Goal: Task Accomplishment & Management: Manage account settings

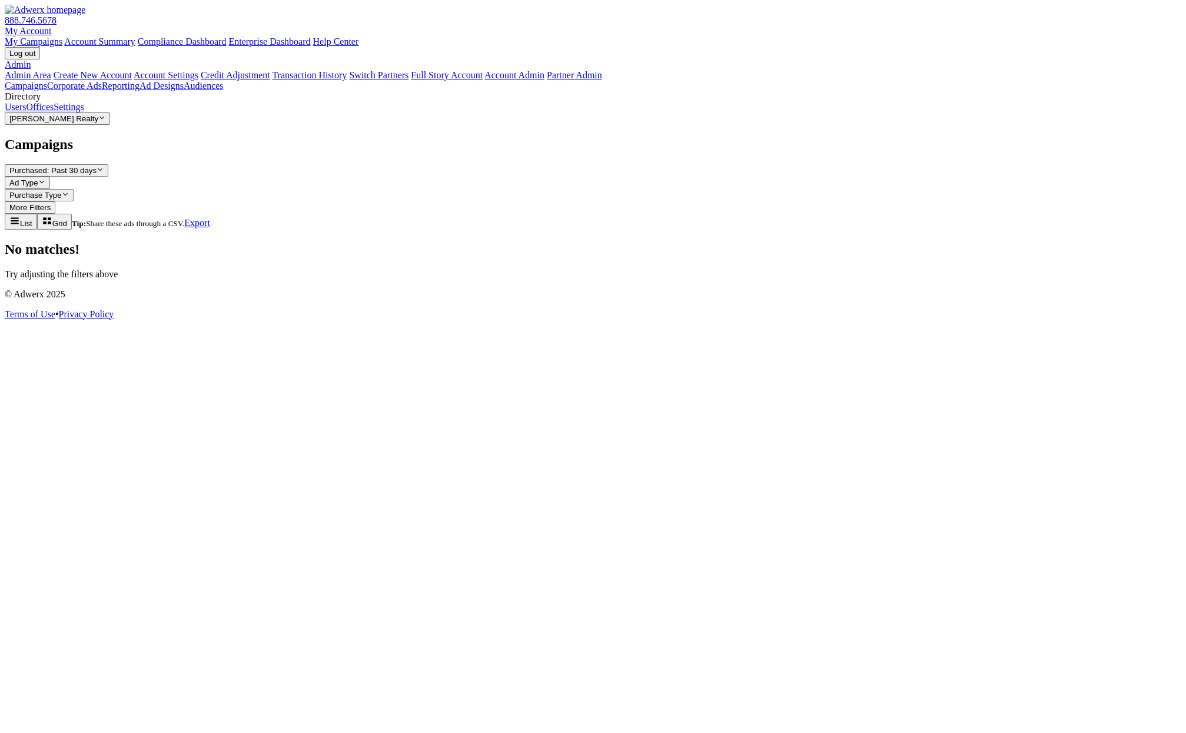
click at [50, 102] on div "Directory" at bounding box center [593, 96] width 1177 height 11
click at [54, 112] on link "Offices" at bounding box center [40, 107] width 28 height 10
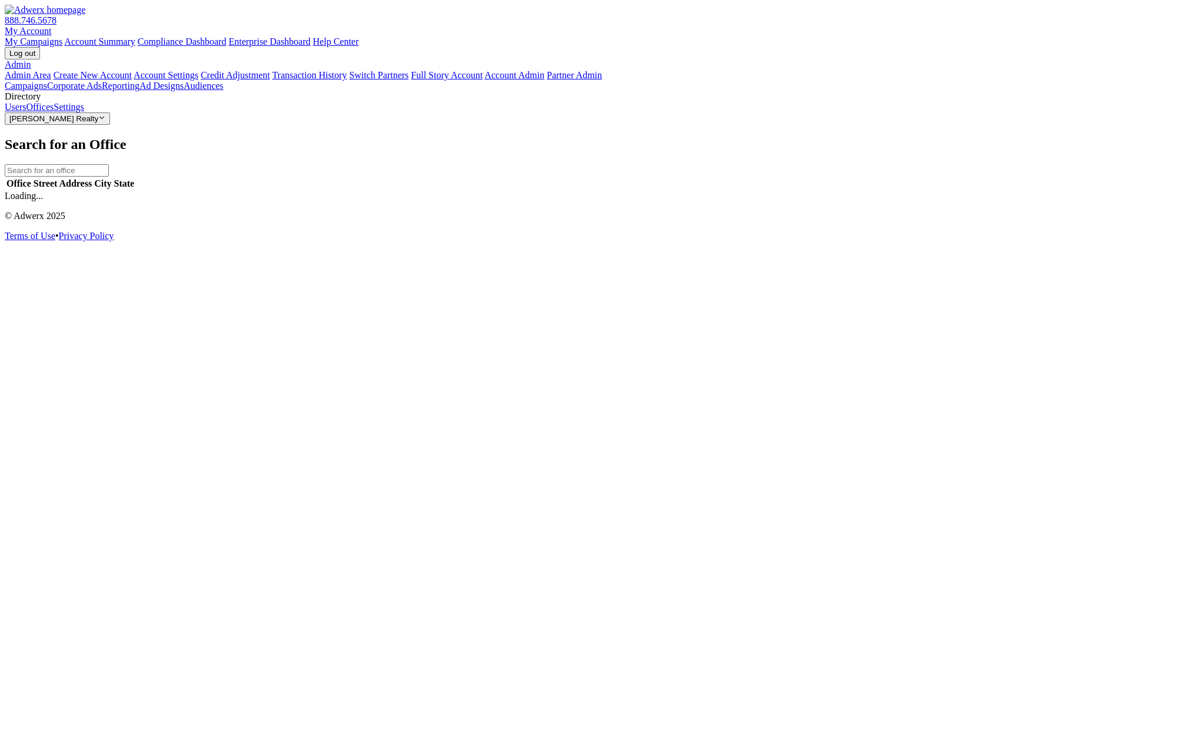
click at [26, 112] on link "Users" at bounding box center [15, 107] width 21 height 10
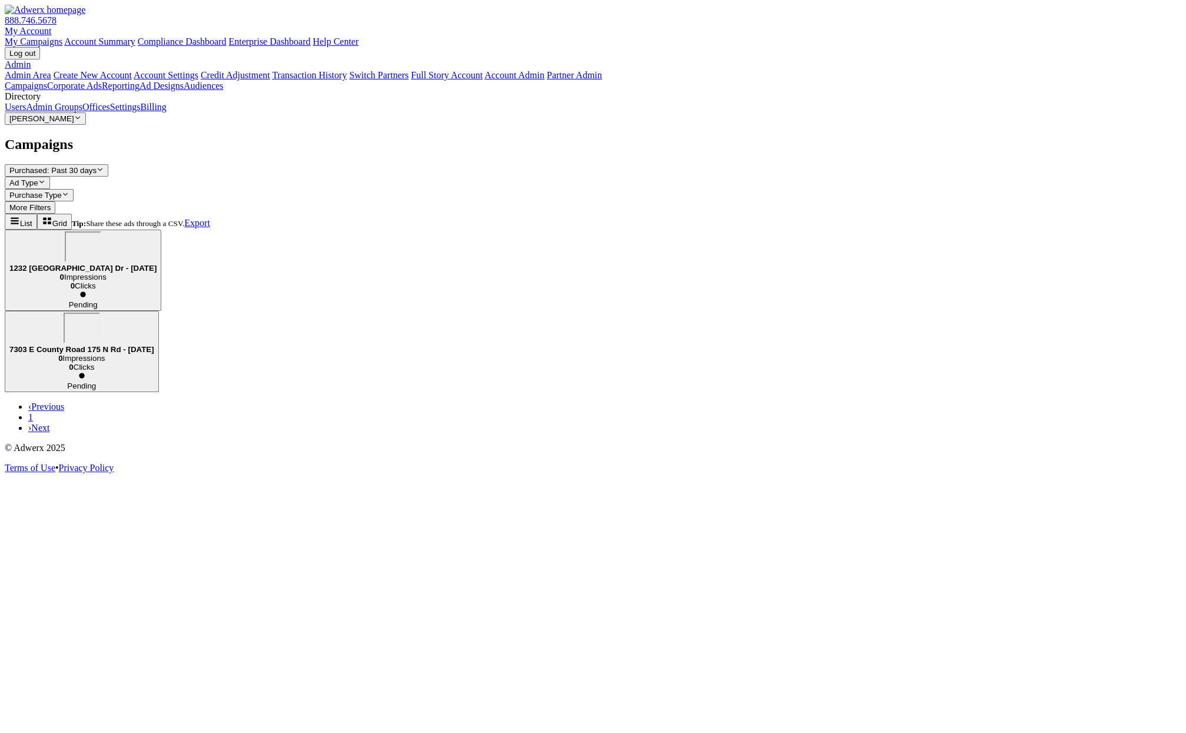
click at [82, 112] on link "Admin Groups" at bounding box center [54, 107] width 57 height 10
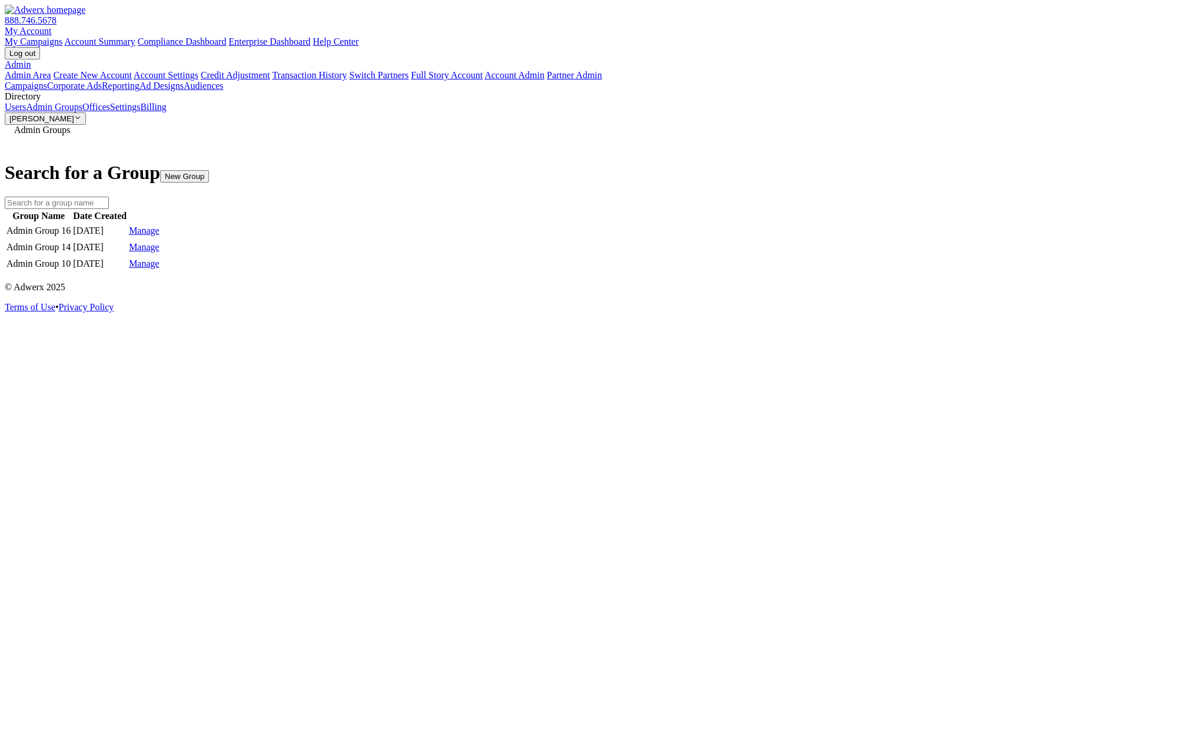
click at [160, 225] on link "Manage" at bounding box center [144, 230] width 31 height 10
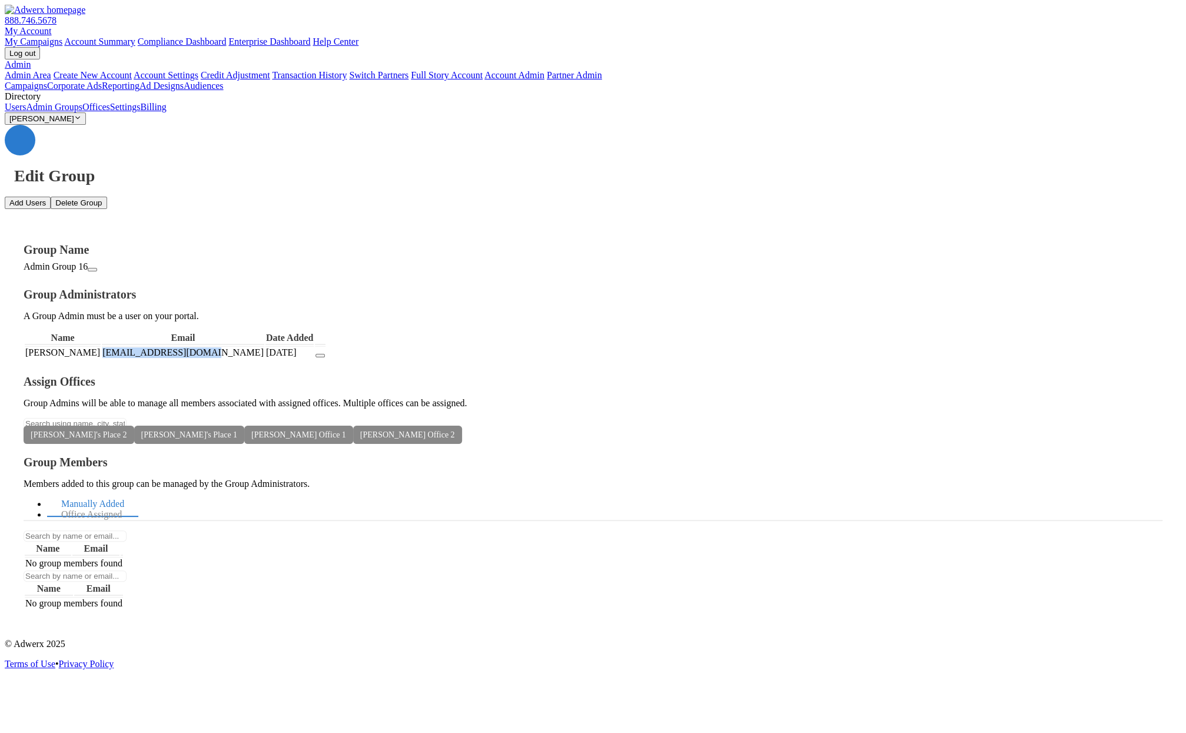
drag, startPoint x: 384, startPoint y: 266, endPoint x: 283, endPoint y: 264, distance: 101.9
click at [264, 346] on td "rayrayray@raytest.com" at bounding box center [183, 352] width 162 height 12
copy td "rayrayray@raytest.com"
click at [325, 346] on td at bounding box center [320, 352] width 11 height 12
click at [325, 354] on button "button" at bounding box center [319, 356] width 9 height 4
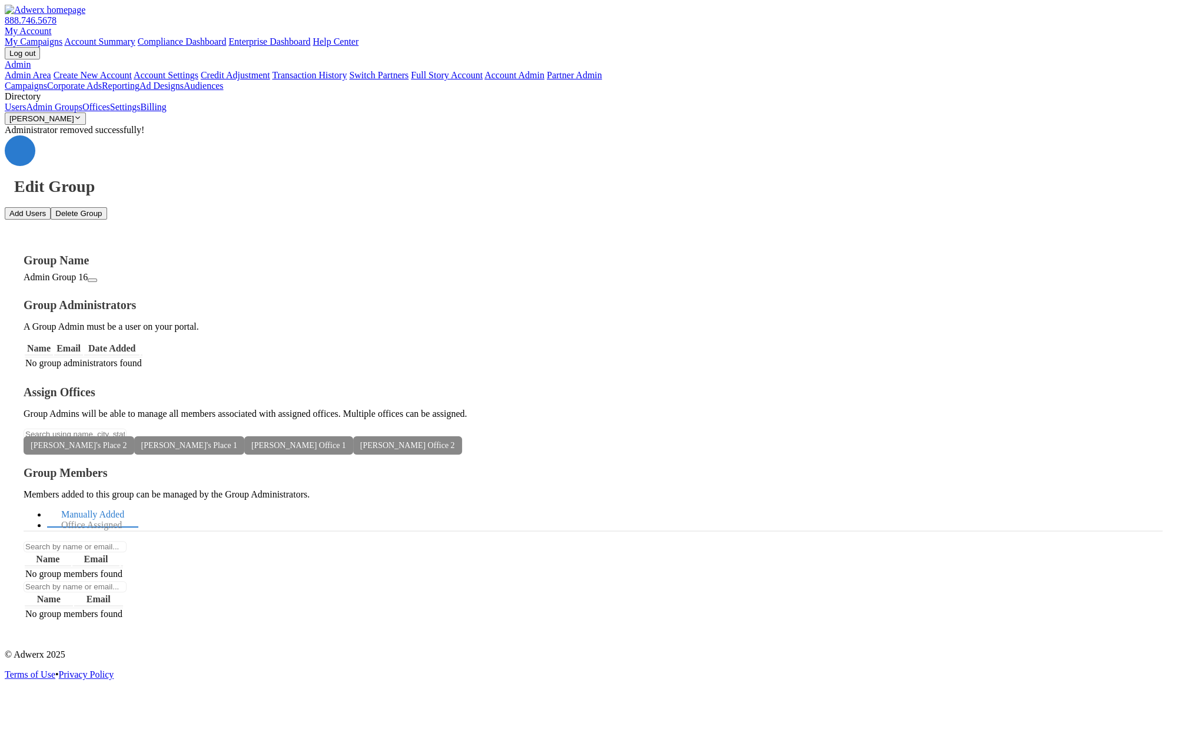
click at [51, 207] on button "Add Users" at bounding box center [28, 213] width 46 height 12
paste textarea "rayrayray@raytest.com"
type textarea "rayrayray@raytest.com"
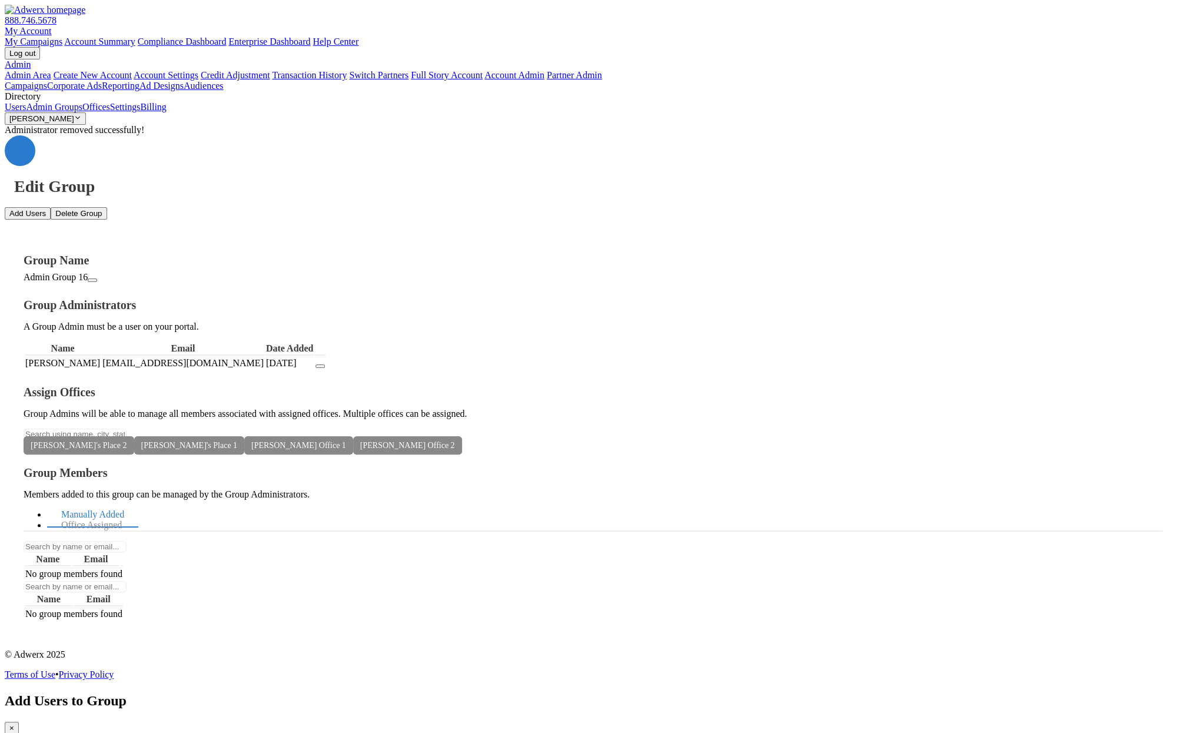
click at [14, 723] on span "×" at bounding box center [11, 727] width 5 height 9
click at [136, 513] on link "Office Assigned" at bounding box center [91, 525] width 89 height 25
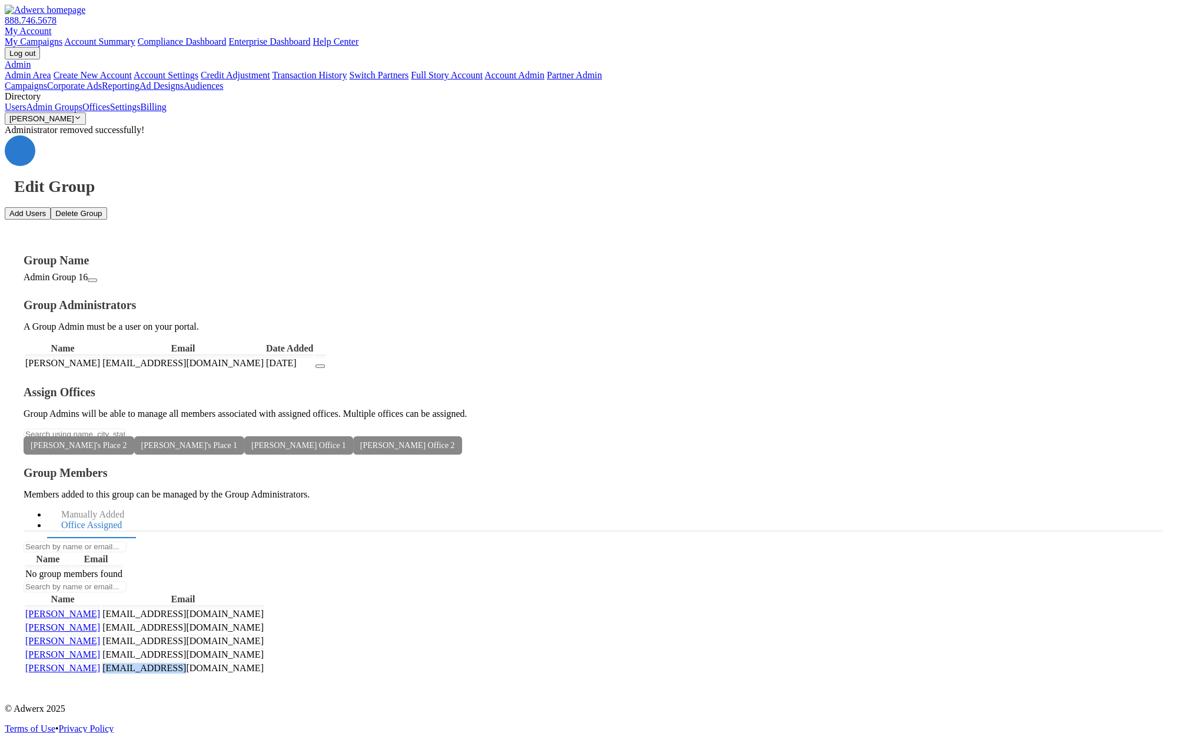
drag, startPoint x: 901, startPoint y: 463, endPoint x: 848, endPoint y: 464, distance: 52.4
click at [264, 662] on tr "raymond raymond ray@raytest.com" at bounding box center [145, 668] width 240 height 12
copy td "ray@raytest.com"
click at [51, 207] on button "Add Users" at bounding box center [28, 213] width 46 height 12
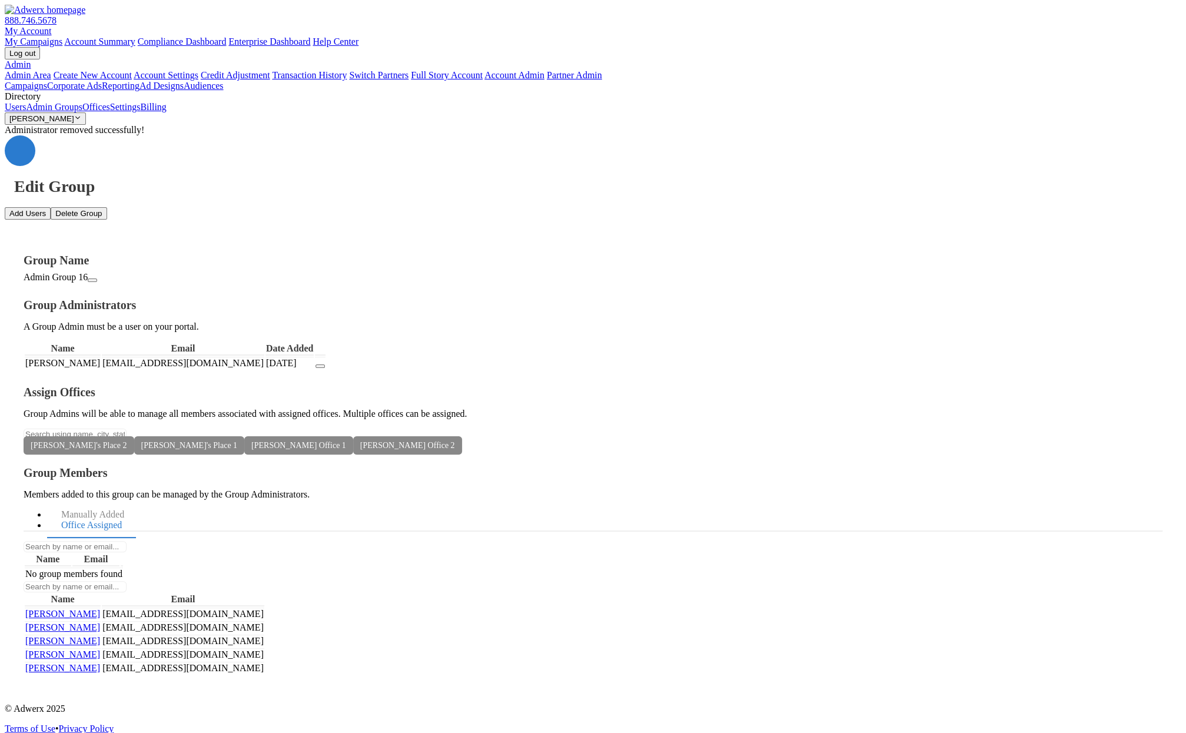
paste textarea "ray@raytest.com"
type textarea "ray@raytest.com"
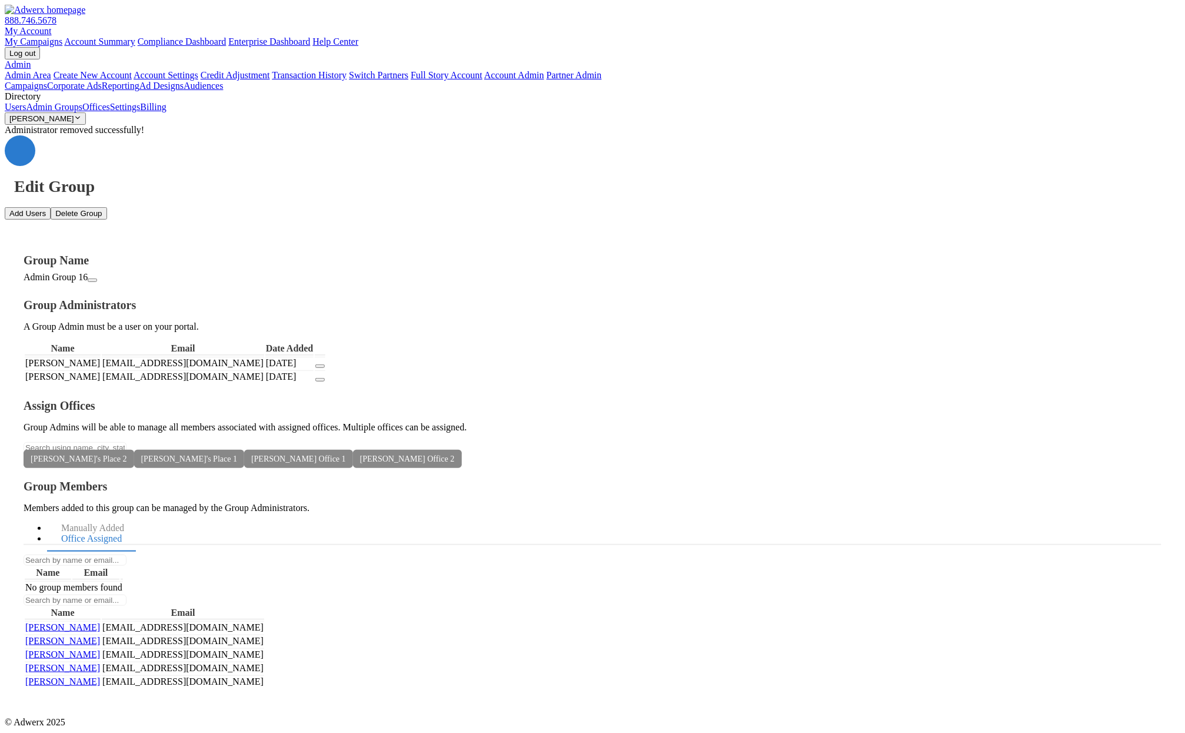
click at [325, 364] on button "button" at bounding box center [319, 366] width 9 height 4
